Goal: Task Accomplishment & Management: Use online tool/utility

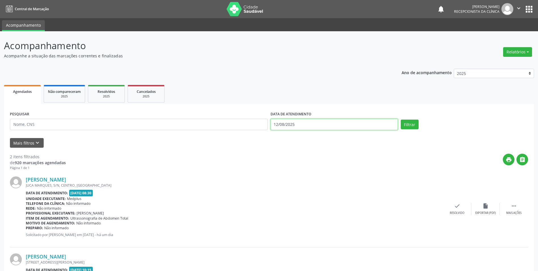
click at [280, 127] on body "Central de Marcação notifications [PERSON_NAME] Recepcionista da clínica  Conf…" at bounding box center [269, 135] width 538 height 271
click at [314, 177] on span "13" at bounding box center [314, 176] width 11 height 11
type input "[DATE]"
click at [314, 177] on span "13" at bounding box center [314, 176] width 11 height 11
click at [411, 127] on button "Filtrar" at bounding box center [410, 124] width 18 height 10
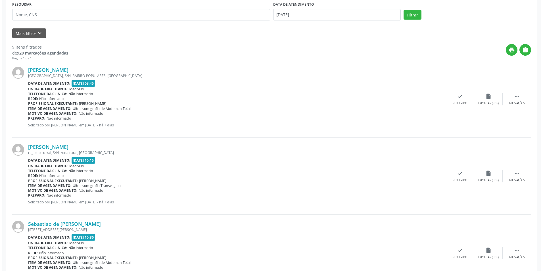
scroll to position [170, 0]
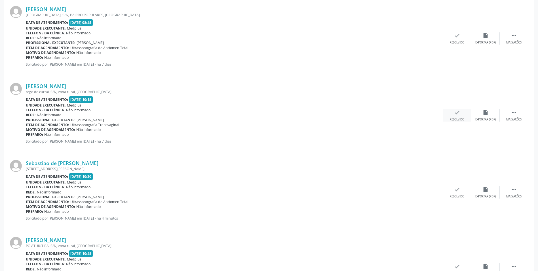
click at [465, 117] on div "check Resolvido" at bounding box center [457, 115] width 28 height 12
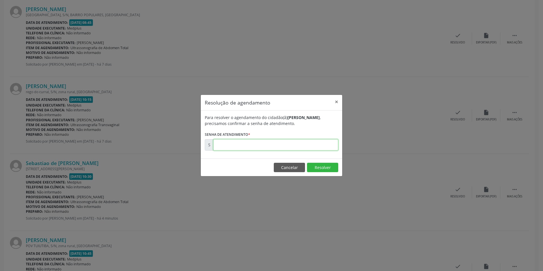
click at [225, 146] on input "text" at bounding box center [275, 144] width 125 height 11
type input "00170168"
click at [330, 169] on button "Resolver" at bounding box center [322, 168] width 31 height 10
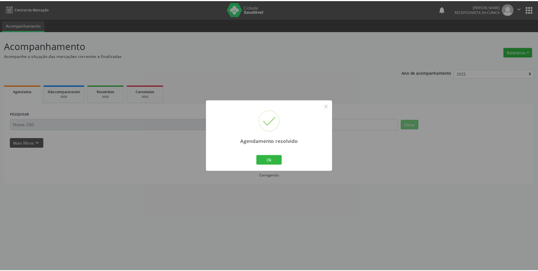
scroll to position [0, 0]
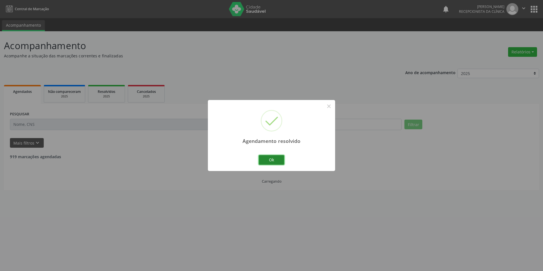
click at [270, 157] on button "Ok" at bounding box center [272, 160] width 26 height 10
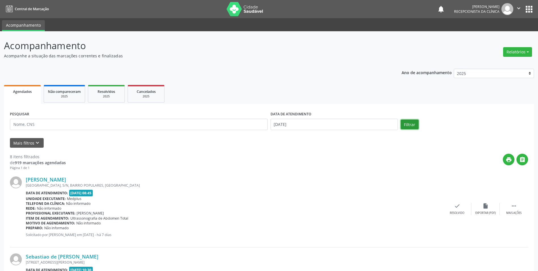
click at [413, 125] on button "Filtrar" at bounding box center [410, 124] width 18 height 10
click at [279, 125] on body "Central de Marcação notifications [PERSON_NAME] Recepcionista da clínica  Conf…" at bounding box center [269, 135] width 538 height 271
click at [188, 169] on div "print " at bounding box center [297, 162] width 463 height 17
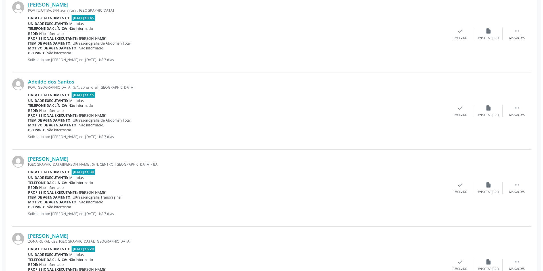
scroll to position [312, 0]
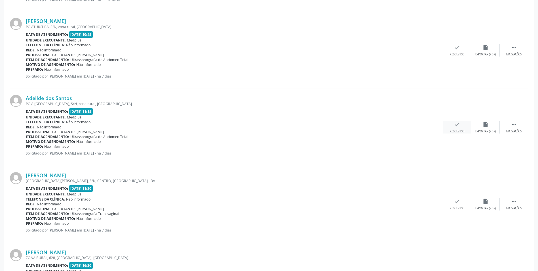
click at [456, 132] on div "Resolvido" at bounding box center [457, 131] width 14 height 4
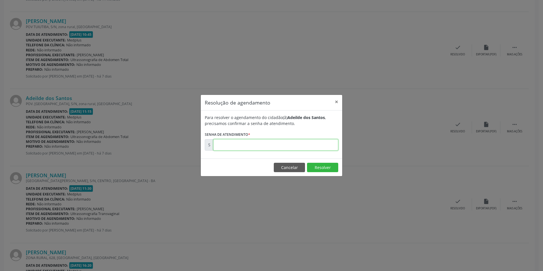
click at [253, 144] on input "text" at bounding box center [275, 144] width 125 height 11
type input "00170174"
click at [324, 167] on button "Resolver" at bounding box center [322, 168] width 31 height 10
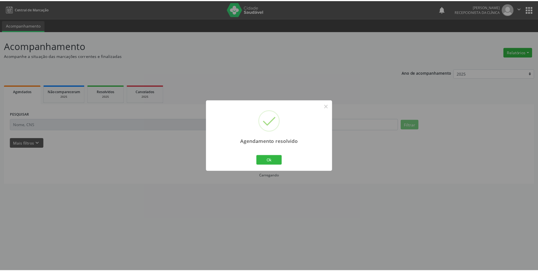
scroll to position [0, 0]
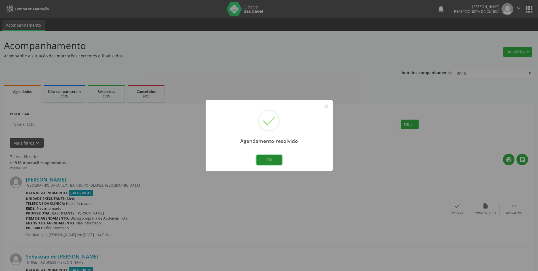
click at [266, 158] on button "Ok" at bounding box center [270, 160] width 26 height 10
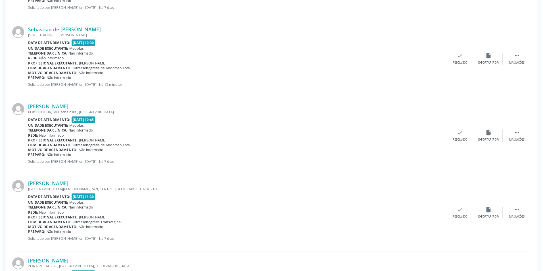
scroll to position [255, 0]
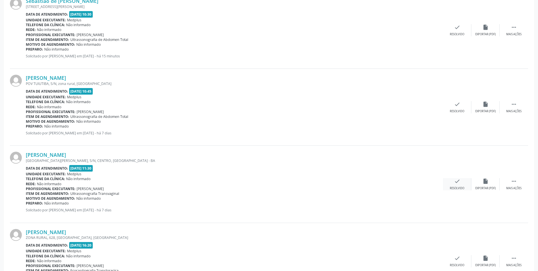
click at [459, 187] on div "Resolvido" at bounding box center [457, 188] width 14 height 4
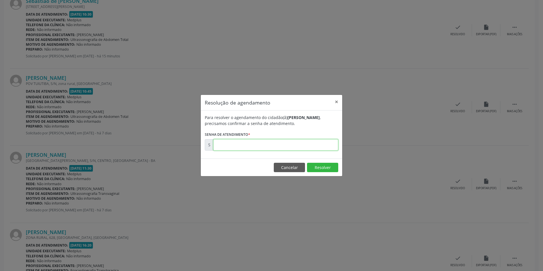
click at [254, 146] on input "text" at bounding box center [275, 144] width 125 height 11
type input "00170175"
click at [316, 167] on button "Resolver" at bounding box center [322, 168] width 31 height 10
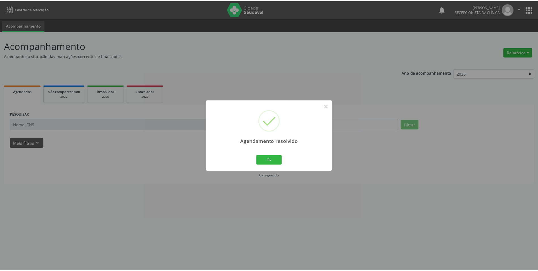
scroll to position [0, 0]
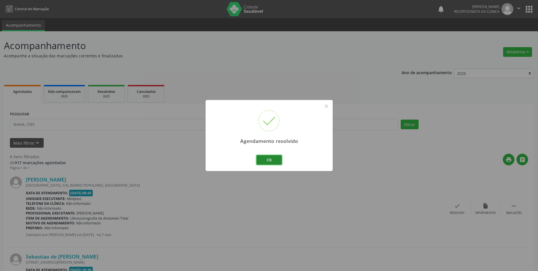
click at [273, 159] on button "Ok" at bounding box center [270, 160] width 26 height 10
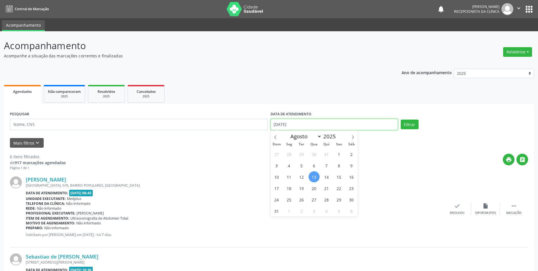
click at [306, 125] on input "[DATE]" at bounding box center [334, 124] width 127 height 11
click at [341, 178] on span "15" at bounding box center [339, 176] width 11 height 11
type input "[DATE]"
click at [341, 178] on span "15" at bounding box center [339, 176] width 11 height 11
click at [411, 126] on button "Filtrar" at bounding box center [410, 124] width 18 height 10
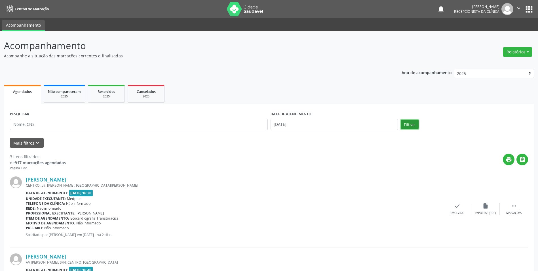
click at [415, 124] on button "Filtrar" at bounding box center [410, 124] width 18 height 10
click at [296, 126] on input "[DATE]" at bounding box center [334, 124] width 127 height 11
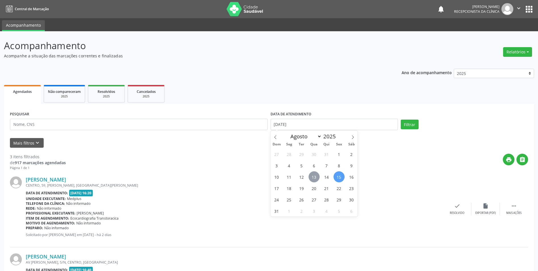
click at [312, 178] on span "13" at bounding box center [314, 176] width 11 height 11
type input "[DATE]"
click at [312, 178] on span "13" at bounding box center [314, 176] width 11 height 11
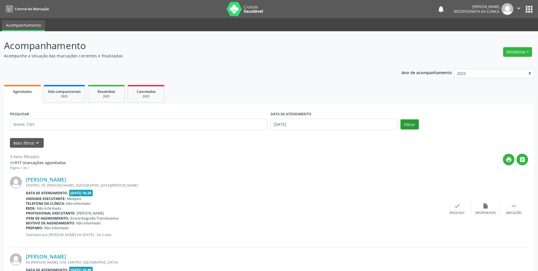
click at [408, 126] on button "Filtrar" at bounding box center [410, 124] width 18 height 10
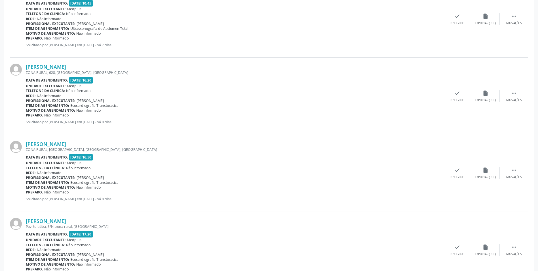
scroll to position [371, 0]
